Goal: Task Accomplishment & Management: Manage account settings

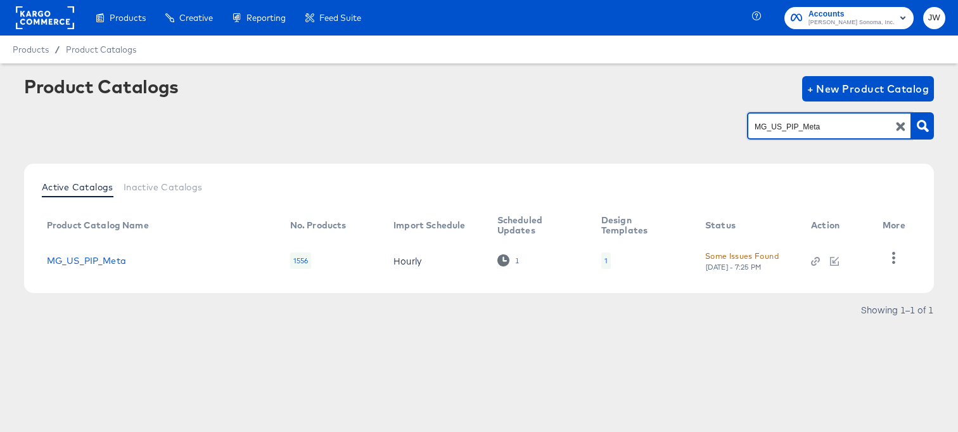
click at [930, 20] on span "JW" at bounding box center [934, 18] width 12 height 15
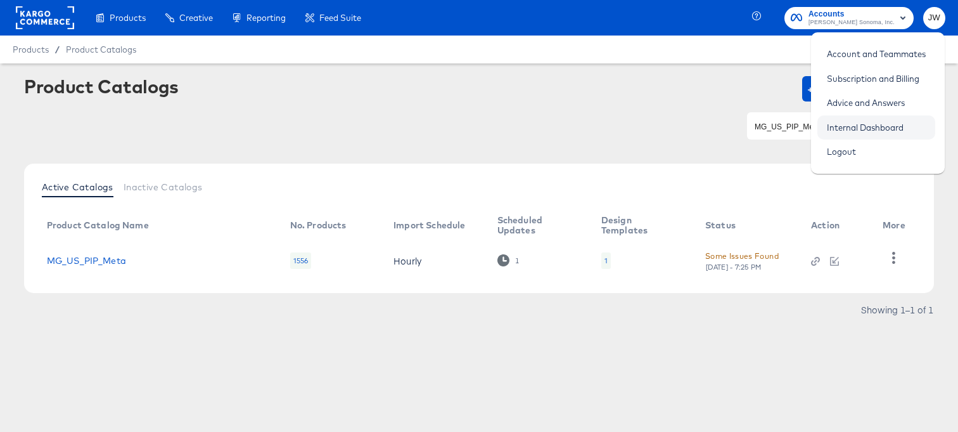
click at [866, 124] on link "Internal Dashboard" at bounding box center [865, 127] width 96 height 23
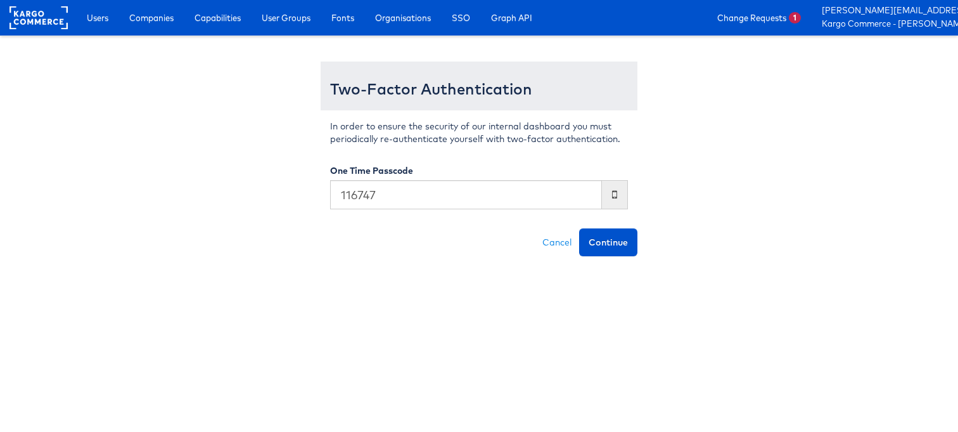
type input "116747"
click at [579, 228] on button "Continue" at bounding box center [608, 242] width 58 height 28
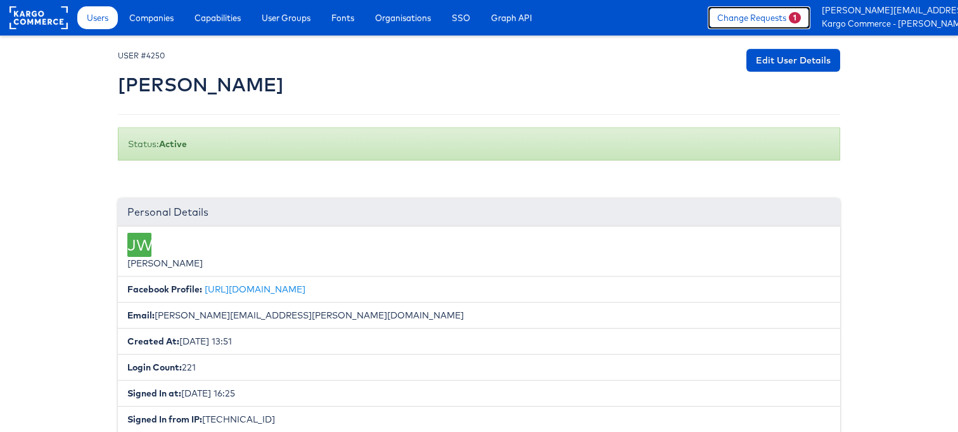
click at [769, 15] on link "Change Requests 1" at bounding box center [759, 17] width 103 height 23
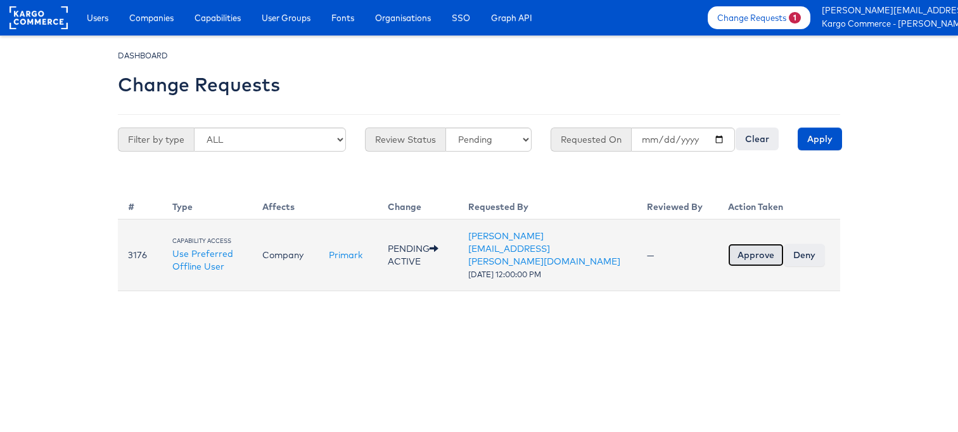
click at [746, 245] on input "Approve" at bounding box center [756, 254] width 56 height 23
